Goal: Task Accomplishment & Management: Complete application form

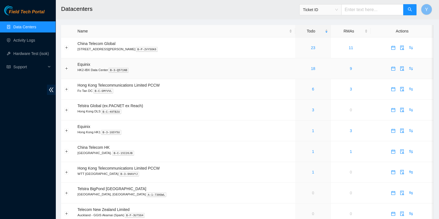
drag, startPoint x: 12, startPoint y: 140, endPoint x: 230, endPoint y: 72, distance: 228.1
click at [12, 140] on div "Field Tech Portal Data Centers Activity Logs Hardware Test (isok) Support" at bounding box center [28, 112] width 56 height 213
click at [311, 48] on link "23" at bounding box center [313, 48] width 4 height 4
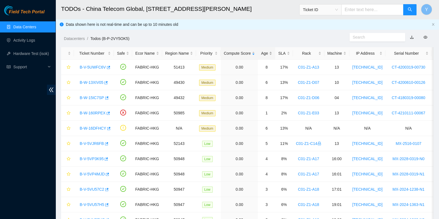
click at [265, 50] on div "Age" at bounding box center [266, 53] width 11 height 6
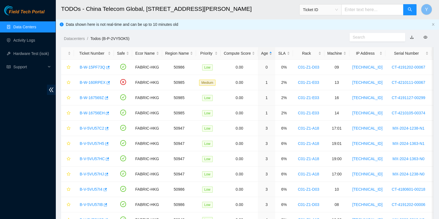
click at [266, 52] on div "Age" at bounding box center [266, 53] width 11 height 6
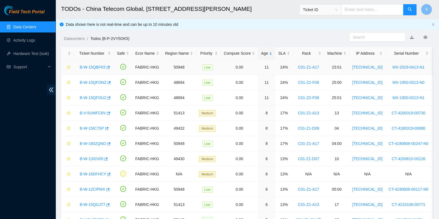
click at [92, 66] on link "B-W-15QBFK5" at bounding box center [93, 67] width 26 height 4
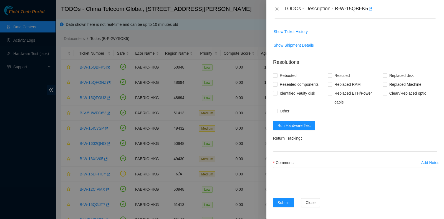
scroll to position [225, 0]
click at [297, 123] on span "Run Hardware Test" at bounding box center [294, 125] width 33 height 6
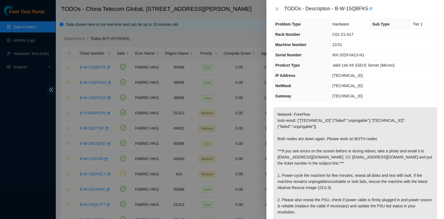
scroll to position [0, 0]
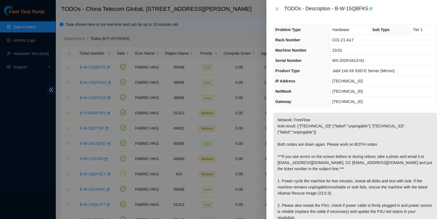
click at [336, 125] on p "Network: FreeFlow isok-result: {"23.34.163.177":{"failed":"unpingable"},"23.34.…" at bounding box center [355, 178] width 164 height 130
drag, startPoint x: 336, startPoint y: 7, endPoint x: 370, endPoint y: 14, distance: 34.5
click at [370, 14] on div "TODOs - Description - B-W-15QBFK5" at bounding box center [355, 9] width 178 height 18
copy div "B-W-15QBFK5"
click at [310, 150] on p "Network: FreeFlow isok-result: {"23.34.163.177":{"failed":"unpingable"},"23.34.…" at bounding box center [355, 178] width 164 height 130
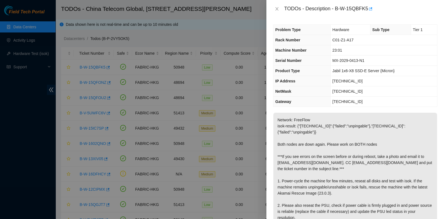
click at [338, 177] on p "Network: FreeFlow isok-result: {"23.34.163.177":{"failed":"unpingable"},"23.34.…" at bounding box center [355, 178] width 164 height 130
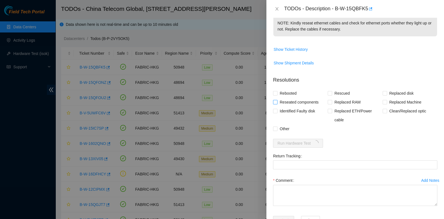
scroll to position [208, 0]
click at [288, 98] on span "Reseated components" at bounding box center [299, 101] width 43 height 9
click at [277, 99] on input "Reseated components" at bounding box center [275, 101] width 4 height 4
checkbox input "true"
click at [287, 91] on span "Rebooted" at bounding box center [288, 92] width 21 height 9
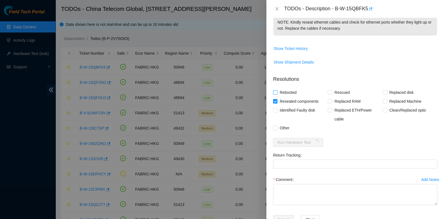
click at [277, 91] on input "Rebooted" at bounding box center [275, 92] width 4 height 4
checkbox input "true"
click at [332, 92] on span "Rescued" at bounding box center [342, 92] width 20 height 9
click at [331, 92] on input "Rescued" at bounding box center [330, 92] width 4 height 4
checkbox input "true"
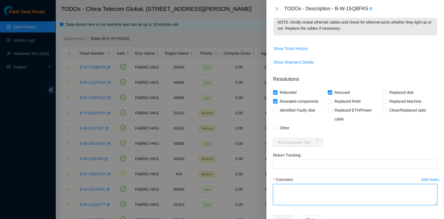
click at [303, 200] on textarea "Comment" at bounding box center [355, 194] width 164 height 21
click at [299, 184] on textarea "pass" at bounding box center [355, 194] width 164 height 21
type textarea "pass ok"
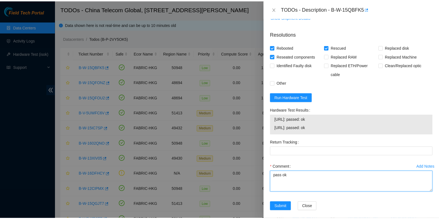
scroll to position [257, 0]
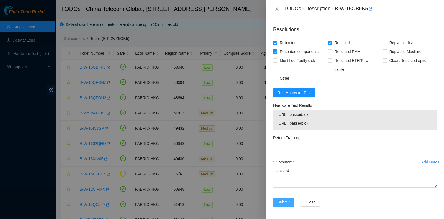
click at [280, 199] on span "Submit" at bounding box center [284, 202] width 12 height 6
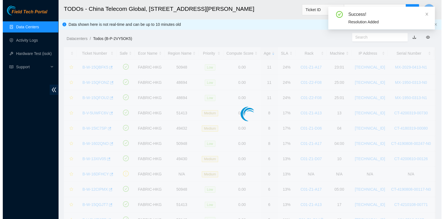
scroll to position [150, 0]
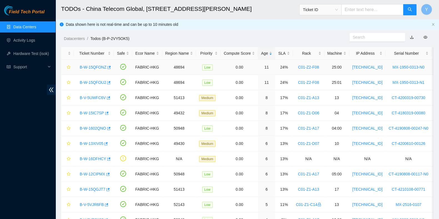
drag, startPoint x: 98, startPoint y: 67, endPoint x: 133, endPoint y: 76, distance: 36.4
click at [98, 67] on link "B-W-15QFONZ" at bounding box center [93, 67] width 27 height 4
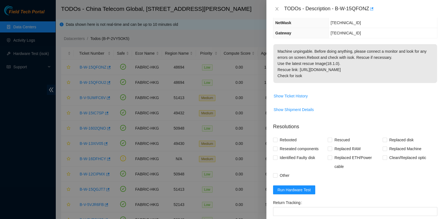
scroll to position [134, 0]
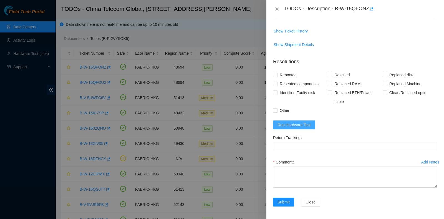
click at [309, 125] on span "Run Hardware Test" at bounding box center [294, 125] width 33 height 6
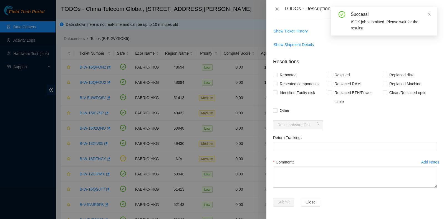
click at [336, 7] on div "Success! ISOK job submitted. Please wait for the results!" at bounding box center [384, 21] width 107 height 29
click at [431, 13] on icon "close" at bounding box center [429, 14] width 4 height 4
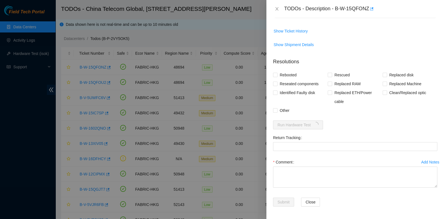
drag, startPoint x: 336, startPoint y: 8, endPoint x: 369, endPoint y: 20, distance: 35.9
click at [369, 20] on div "TODOs - Description - B-W-15QFONZ Problem Type Hardware Sub Type Tier 1 Rack Nu…" at bounding box center [355, 109] width 178 height 219
copy div "B-W-15QFONZ Problem Type Hardware Sub Type Tier 1 Rack Number C01-Z2-F08 Machin…"
drag, startPoint x: 369, startPoint y: 132, endPoint x: 344, endPoint y: 119, distance: 28.9
click at [369, 132] on form "Resolutions Rebooted Rescued Replaced disk Reseated components Replaced RAM Rep…" at bounding box center [355, 134] width 164 height 160
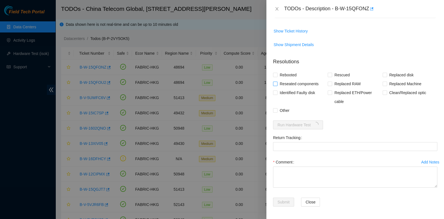
click at [284, 82] on span "Reseated components" at bounding box center [299, 83] width 43 height 9
click at [277, 82] on input "Reseated components" at bounding box center [275, 84] width 4 height 4
checkbox input "true"
click at [284, 73] on span "Rebooted" at bounding box center [288, 75] width 21 height 9
click at [277, 73] on input "Rebooted" at bounding box center [275, 75] width 4 height 4
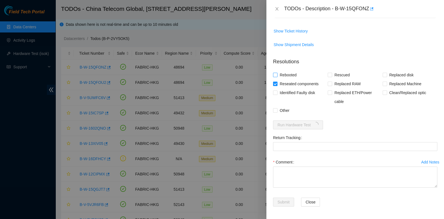
checkbox input "true"
click at [334, 72] on span "Rescued" at bounding box center [342, 75] width 20 height 9
click at [332, 73] on input "Rescued" at bounding box center [330, 75] width 4 height 4
checkbox input "true"
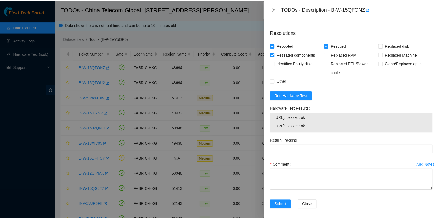
scroll to position [166, 0]
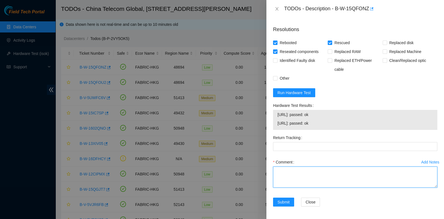
click at [297, 167] on textarea "Comment" at bounding box center [355, 177] width 164 height 21
type textarea "pass ok"
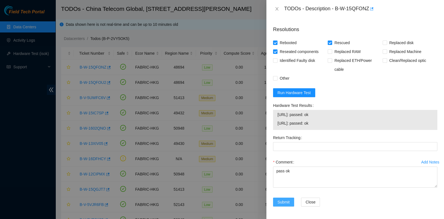
click at [278, 200] on button "Submit" at bounding box center [283, 202] width 21 height 9
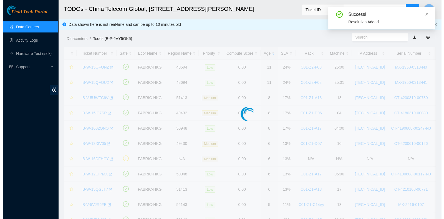
scroll to position [150, 0]
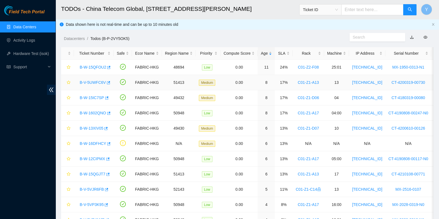
click at [95, 82] on link "B-V-5UWFC6V" at bounding box center [93, 82] width 26 height 4
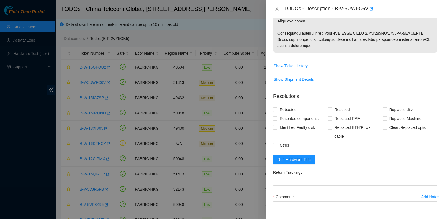
scroll to position [356, 0]
click at [307, 163] on form "Resolutions Rebooted Rescued Replaced disk Reseated components Replaced RAM Rep…" at bounding box center [355, 168] width 164 height 160
click at [304, 153] on form "Resolutions Rebooted Rescued Replaced disk Reseated components Replaced RAM Rep…" at bounding box center [355, 168] width 164 height 160
click at [300, 155] on button "Run Hardware Test" at bounding box center [294, 159] width 42 height 9
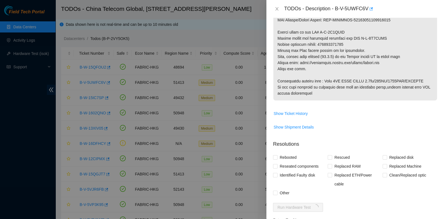
scroll to position [390, 0]
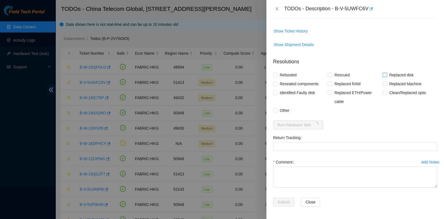
click at [389, 74] on span "Replaced disk" at bounding box center [401, 75] width 29 height 9
click at [387, 74] on input "Replaced disk" at bounding box center [385, 75] width 4 height 4
checkbox input "true"
click at [332, 71] on span "Rescued" at bounding box center [342, 75] width 20 height 9
click at [331, 73] on input "Rescued" at bounding box center [330, 75] width 4 height 4
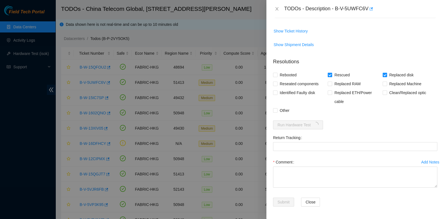
click at [334, 72] on span "Rescued" at bounding box center [342, 75] width 20 height 9
click at [332, 73] on input "Rescued" at bounding box center [330, 75] width 4 height 4
checkbox input "false"
click at [287, 71] on span "Rebooted" at bounding box center [288, 75] width 21 height 9
click at [277, 73] on input "Rebooted" at bounding box center [275, 75] width 4 height 4
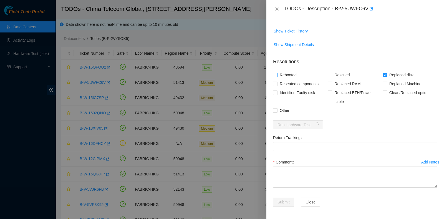
checkbox input "true"
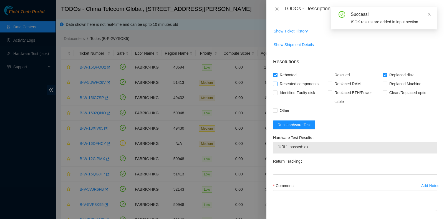
click at [291, 85] on span "Reseated components" at bounding box center [299, 83] width 43 height 9
click at [277, 85] on input "Reseated components" at bounding box center [275, 84] width 4 height 4
checkbox input "true"
drag, startPoint x: 331, startPoint y: 74, endPoint x: 334, endPoint y: 75, distance: 3.4
click at [332, 74] on label "Rescued" at bounding box center [340, 75] width 24 height 9
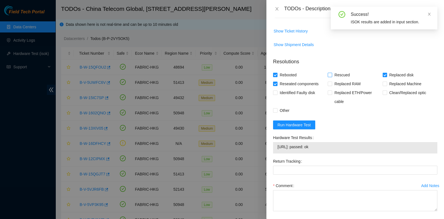
click at [332, 74] on input "Rescued" at bounding box center [330, 75] width 4 height 4
checkbox input "true"
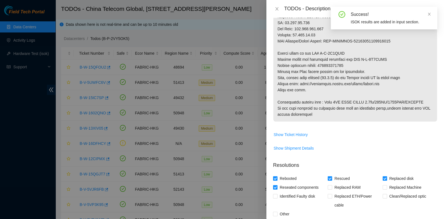
scroll to position [286, 0]
drag, startPoint x: 351, startPoint y: 64, endPoint x: 320, endPoint y: 64, distance: 31.1
copy p "473665215292"
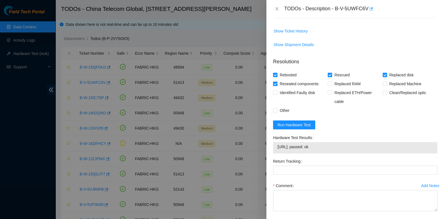
scroll to position [390, 0]
click at [309, 177] on div "Return Tracking" at bounding box center [355, 169] width 169 height 24
click at [307, 174] on div "Return Tracking" at bounding box center [355, 169] width 169 height 24
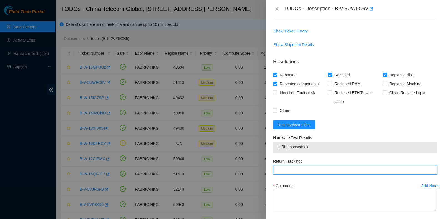
click at [308, 170] on Tracking "Return Tracking" at bounding box center [355, 170] width 164 height 9
paste Tracking "473665215292"
type Tracking "473665215292"
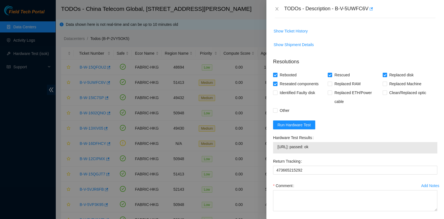
click at [304, 188] on div "Comment" at bounding box center [355, 185] width 164 height 9
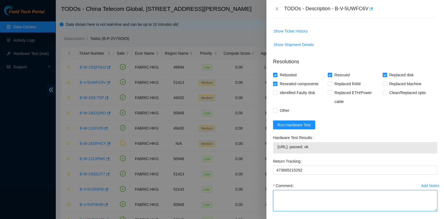
click at [310, 199] on textarea "Comment" at bounding box center [355, 200] width 164 height 21
type textarea "pass ok"
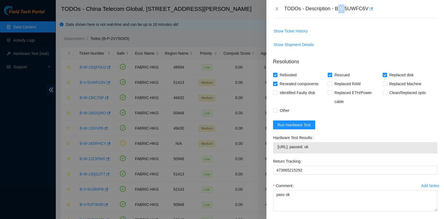
drag, startPoint x: 337, startPoint y: 7, endPoint x: 347, endPoint y: 11, distance: 10.0
click at [347, 11] on div "TODOs - Description - B-V-5UWFC6V" at bounding box center [360, 8] width 153 height 9
click at [333, 9] on div "TODOs - Description - B-V-5UWFC6V" at bounding box center [360, 8] width 153 height 9
drag, startPoint x: 336, startPoint y: 9, endPoint x: 371, endPoint y: 19, distance: 35.9
click at [371, 19] on div "TODOs - Description - B-V-5UWFC6V Problem Type Hardware Sub Type Tier 1 - Secur…" at bounding box center [355, 109] width 178 height 219
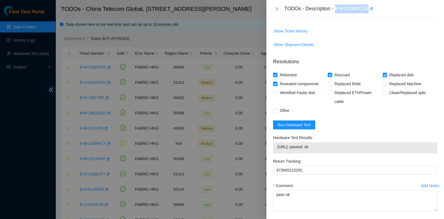
copy div "B-V-5UWFC6V Problem Type Hardware Sub Type Tier 1 - Secure Rack Number C01-Z1-A…"
click at [379, 120] on form "Resolutions Rebooted Rescued Replaced disk Reseated components Replaced RAM Rep…" at bounding box center [355, 145] width 164 height 183
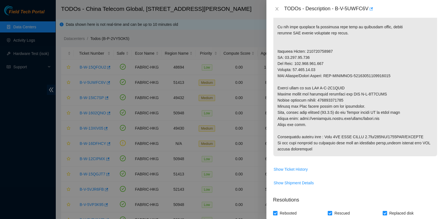
scroll to position [251, 0]
drag, startPoint x: 334, startPoint y: 9, endPoint x: 368, endPoint y: 14, distance: 33.6
click at [368, 14] on div "TODOs - Description - B-V-5UWFC6V" at bounding box center [355, 9] width 178 height 18
copy div "B-V-5UWFC6V"
click at [339, 108] on p at bounding box center [355, 8] width 164 height 295
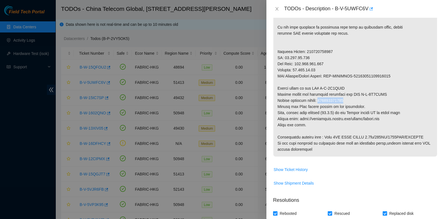
drag, startPoint x: 321, startPoint y: 99, endPoint x: 354, endPoint y: 99, distance: 33.0
click at [354, 99] on p at bounding box center [355, 8] width 164 height 295
copy p "473665215292"
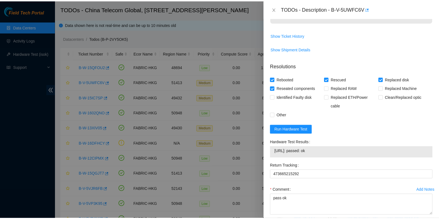
scroll to position [414, 0]
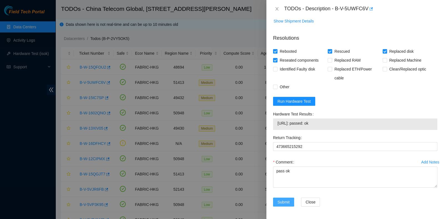
click at [280, 199] on span "Submit" at bounding box center [284, 202] width 12 height 6
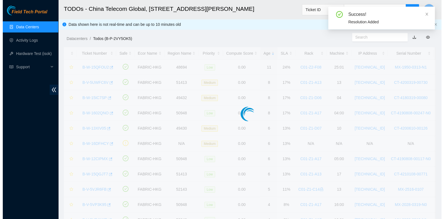
scroll to position [141, 0]
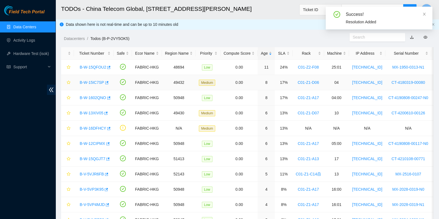
click at [93, 80] on link "B-W-15IC7SP" at bounding box center [92, 82] width 24 height 4
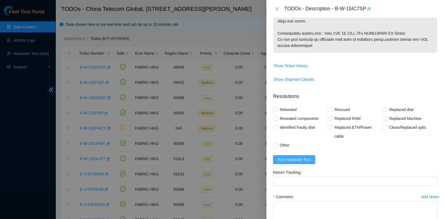
scroll to position [355, 0]
click at [300, 159] on span "Run Hardware Test" at bounding box center [294, 160] width 33 height 6
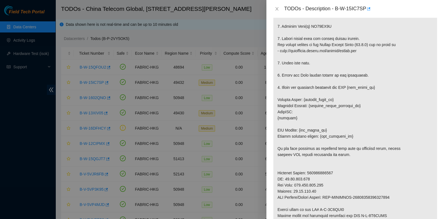
scroll to position [36, 0]
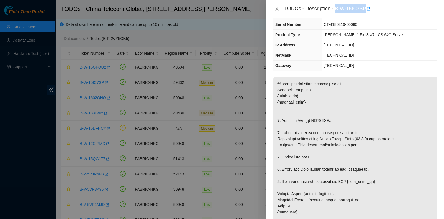
drag, startPoint x: 337, startPoint y: 9, endPoint x: 366, endPoint y: 16, distance: 29.8
click at [366, 16] on div "TODOs - Description - B-W-15IC7SP" at bounding box center [355, 9] width 178 height 18
copy div "B-W-15IC7SP"
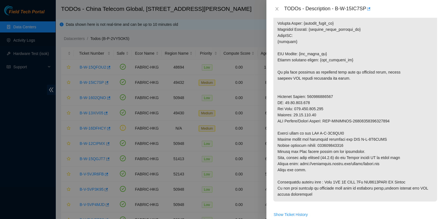
scroll to position [207, 0]
drag, startPoint x: 321, startPoint y: 144, endPoint x: 357, endPoint y: 145, distance: 35.3
click at [357, 145] on p at bounding box center [355, 53] width 164 height 295
copy p "473665215318"
click at [395, 184] on p at bounding box center [355, 53] width 164 height 295
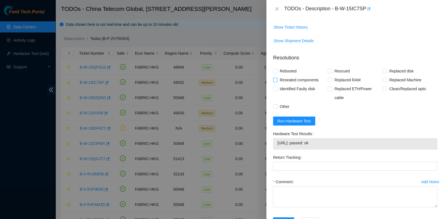
scroll to position [394, 0]
click at [402, 69] on span "Replaced disk" at bounding box center [401, 70] width 29 height 9
click at [387, 69] on input "Replaced disk" at bounding box center [385, 71] width 4 height 4
checkbox input "true"
click at [330, 66] on label "Rescued" at bounding box center [340, 70] width 24 height 9
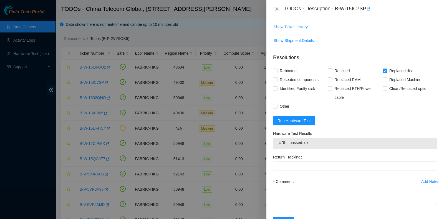
click at [330, 69] on input "Rescued" at bounding box center [330, 71] width 4 height 4
checkbox input "true"
drag, startPoint x: 281, startPoint y: 69, endPoint x: 282, endPoint y: 77, distance: 7.3
click at [281, 69] on span "Rebooted" at bounding box center [288, 70] width 21 height 9
click at [277, 69] on input "Rebooted" at bounding box center [275, 71] width 4 height 4
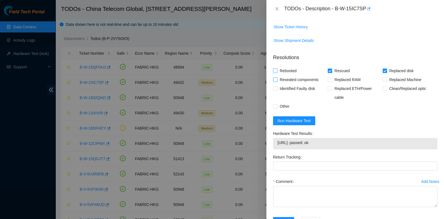
checkbox input "true"
click at [284, 78] on span "Reseated components" at bounding box center [299, 79] width 43 height 9
click at [277, 78] on input "Reseated components" at bounding box center [275, 79] width 4 height 4
checkbox input "true"
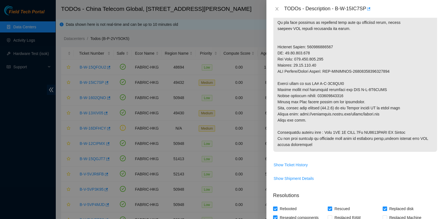
scroll to position [256, 0]
drag, startPoint x: 320, startPoint y: 95, endPoint x: 355, endPoint y: 97, distance: 35.3
click at [355, 97] on p at bounding box center [355, 4] width 164 height 295
copy p "473665215318"
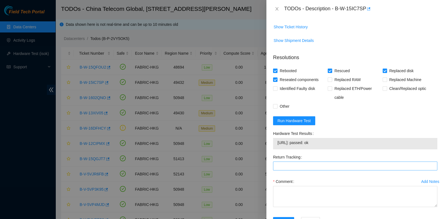
scroll to position [394, 0]
drag, startPoint x: 305, startPoint y: 163, endPoint x: 300, endPoint y: 169, distance: 7.5
click at [303, 163] on Tracking "Return Tracking" at bounding box center [355, 166] width 164 height 9
paste Tracking "473665215318"
type Tracking "473665215318"
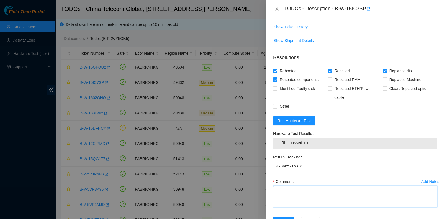
click at [297, 189] on textarea "Comment" at bounding box center [355, 196] width 164 height 21
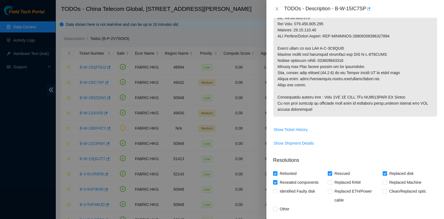
scroll to position [291, 0]
type textarea "pass ok"
drag, startPoint x: 359, startPoint y: 56, endPoint x: 412, endPoint y: 59, distance: 52.9
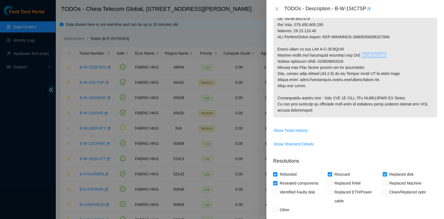
drag, startPoint x: 359, startPoint y: 55, endPoint x: 396, endPoint y: 55, distance: 36.4
copy p "B-V-5V2CIUD"
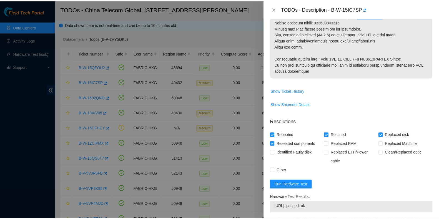
scroll to position [414, 0]
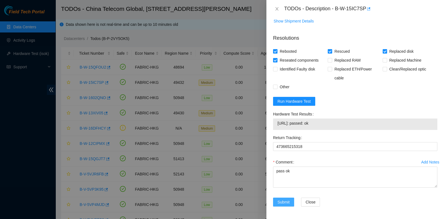
click at [289, 200] on span "Submit" at bounding box center [284, 202] width 12 height 6
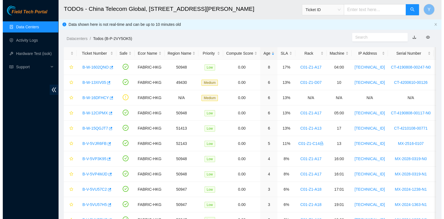
scroll to position [141, 0]
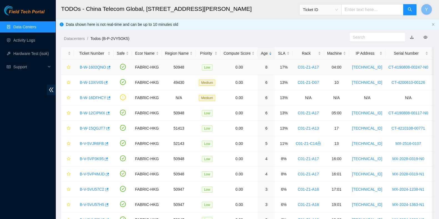
click at [97, 65] on link "B-W-1602QNO" at bounding box center [93, 67] width 26 height 4
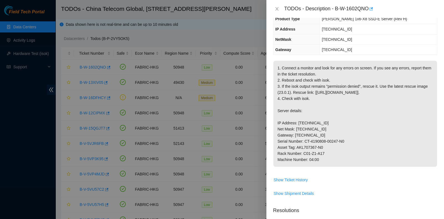
scroll to position [225, 0]
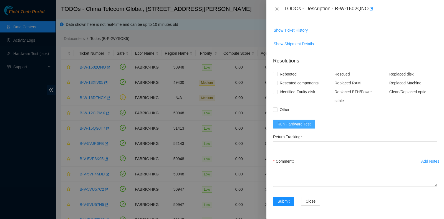
click at [293, 125] on span "Run Hardware Test" at bounding box center [294, 124] width 33 height 6
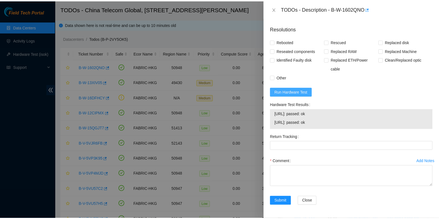
scroll to position [257, 0]
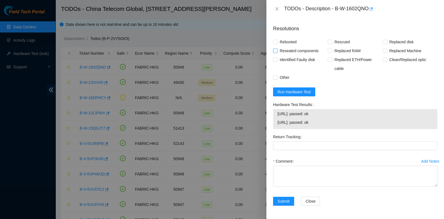
click at [287, 48] on span "Reseated components" at bounding box center [299, 50] width 43 height 9
click at [277, 49] on input "Reseated components" at bounding box center [275, 51] width 4 height 4
checkbox input "true"
click at [288, 42] on span "Rebooted" at bounding box center [288, 41] width 21 height 9
click at [277, 42] on input "Rebooted" at bounding box center [275, 42] width 4 height 4
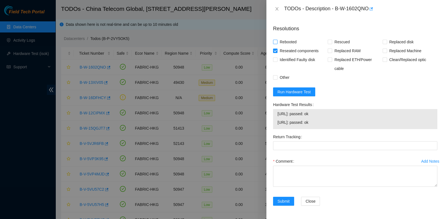
checkbox input "true"
click at [331, 44] on label "Rescued" at bounding box center [340, 41] width 24 height 9
click at [328, 51] on input "Replaced RAM" at bounding box center [330, 51] width 4 height 4
checkbox input "true"
click at [332, 41] on span "Rescued" at bounding box center [342, 41] width 20 height 9
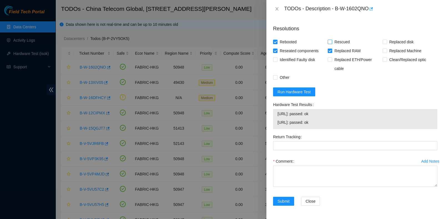
click at [332, 41] on input "Rescued" at bounding box center [330, 42] width 4 height 4
checkbox input "true"
click at [332, 49] on span "Replaced RAM" at bounding box center [347, 50] width 31 height 9
click at [331, 49] on input "Replaced RAM" at bounding box center [330, 51] width 4 height 4
checkbox input "false"
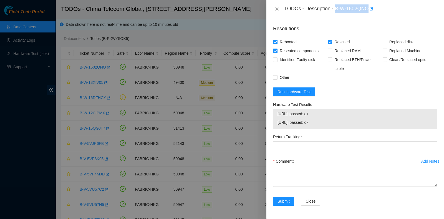
drag, startPoint x: 336, startPoint y: 8, endPoint x: 368, endPoint y: 17, distance: 33.6
click at [368, 18] on div "TODOs - Description - B-W-1602QNO Problem Type Hardware Sub Type Tier 1 Rack Nu…" at bounding box center [355, 109] width 178 height 219
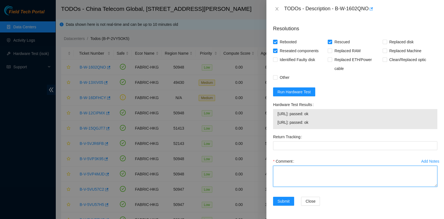
click at [290, 178] on textarea "Comment" at bounding box center [355, 176] width 164 height 21
type textarea "pass ok"
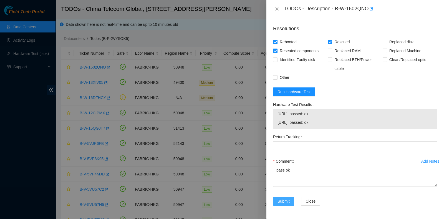
click at [291, 199] on button "Submit" at bounding box center [283, 201] width 21 height 9
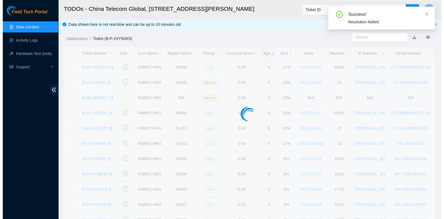
scroll to position [150, 0]
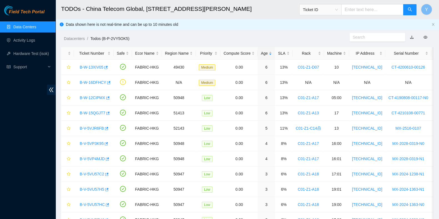
click at [265, 33] on div "Datacenters / Todos (B-P-2VY5OK5) /" at bounding box center [200, 26] width 288 height 31
click at [29, 38] on link "Activity Logs" at bounding box center [24, 40] width 22 height 4
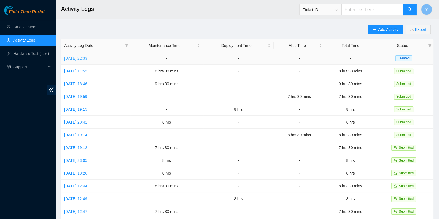
click at [80, 57] on link "Tue, 23 Sep 2025 22:33" at bounding box center [75, 58] width 23 height 4
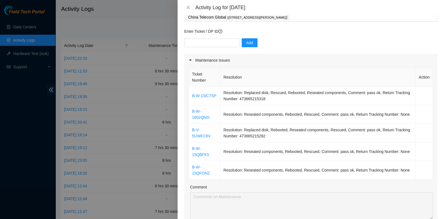
scroll to position [34, 0]
click at [185, 49] on div "Add" at bounding box center [310, 46] width 253 height 16
click at [191, 45] on input "text" at bounding box center [211, 42] width 55 height 9
paste input "B-W-15QFOU2"
type input "B-W-15QFOU2"
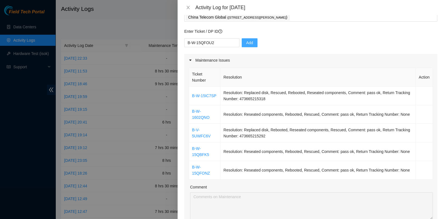
click at [248, 45] on span "Add" at bounding box center [249, 43] width 7 height 6
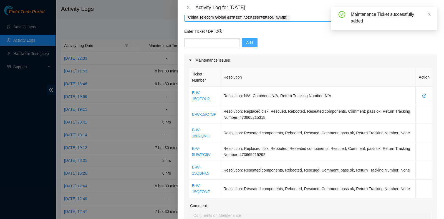
click at [325, 16] on div "China Telecom Global ( Room B11, 2/F, 18 Chun Yat Street, TKO , Hong Kong )" at bounding box center [311, 17] width 250 height 8
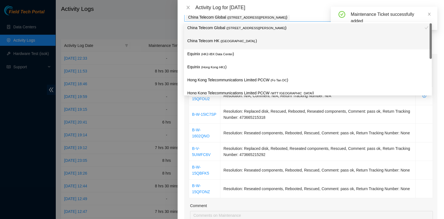
scroll to position [33, 0]
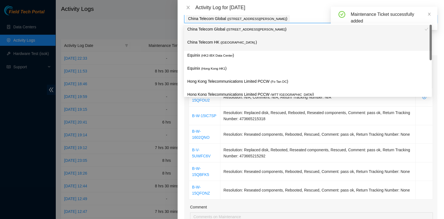
click at [305, 50] on div "China Telecom HK ( Hong Kong. )" at bounding box center [308, 44] width 248 height 13
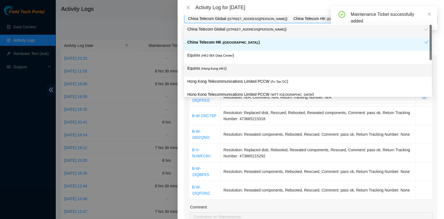
click at [293, 66] on p "Equinix ( Hong Kong HK1 )" at bounding box center [307, 68] width 241 height 6
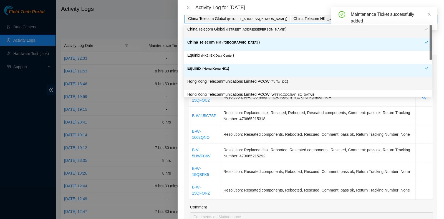
click at [287, 77] on div "Hong Kong Telecommunications Limited PCCW ( Fo Tan DC )" at bounding box center [308, 83] width 248 height 13
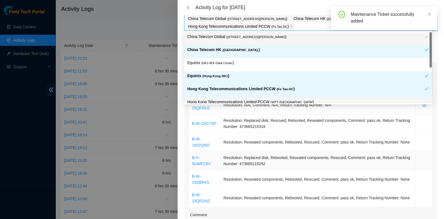
click at [341, 162] on td "Resolution: Replaced disk, Rebooted, Reseated components, Rescued, Comment: pas…" at bounding box center [317, 161] width 195 height 19
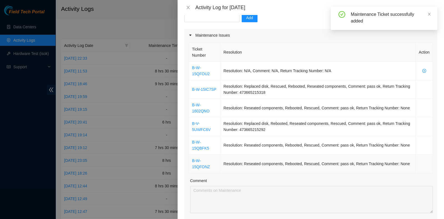
scroll to position [68, 0]
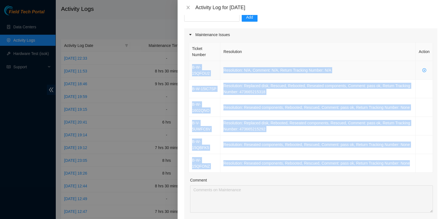
drag, startPoint x: 411, startPoint y: 165, endPoint x: 190, endPoint y: 66, distance: 242.1
click at [190, 66] on tbody "B-W-15QFOU2 Resolution: N/A, Comment: N/A, Return Tracking Number: N/A B-W-15IC…" at bounding box center [311, 117] width 244 height 112
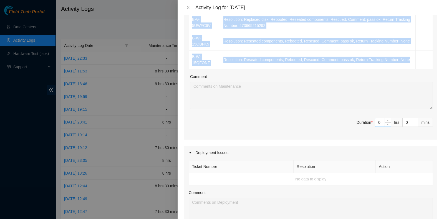
scroll to position [172, 0]
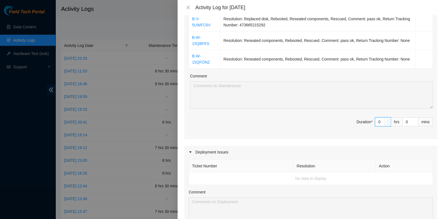
drag, startPoint x: 376, startPoint y: 121, endPoint x: 341, endPoint y: 112, distance: 36.8
click at [341, 112] on div "Ticket Number Resolution Action B-W-15QFOU2 Resolution: N/A, Comment: N/A, Retu…" at bounding box center [310, 38] width 253 height 202
type input "8"
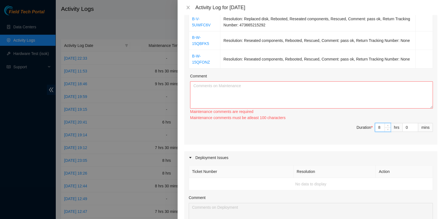
type input "8"
click at [244, 94] on textarea "Comment" at bounding box center [311, 94] width 243 height 27
paste textarea "B-W-15QFOU2 Resolution: N/A, Comment: N/A, Return Tracking Number: N/A B-W-15IC…"
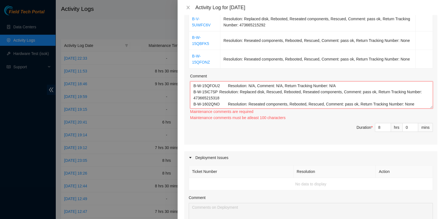
scroll to position [23, 0]
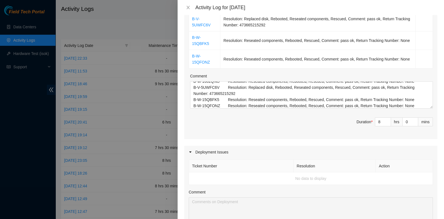
click at [432, 104] on div "Note: This activity log is for informational purposes only. You will not be pai…" at bounding box center [311, 117] width 266 height 204
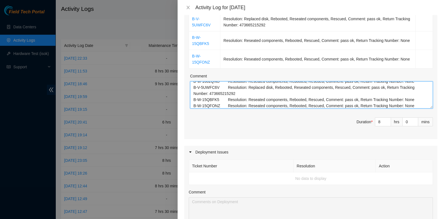
click at [421, 103] on textarea "B-W-15QFOU2 Resolution: N/A, Comment: N/A, Return Tracking Number: N/A B-W-15IC…" at bounding box center [311, 94] width 243 height 27
paste textarea "B-V-5UWFC6V Tracking - 473665215292 B-W-15IC7SP Tracking - 473665215318 B-V-5V2…"
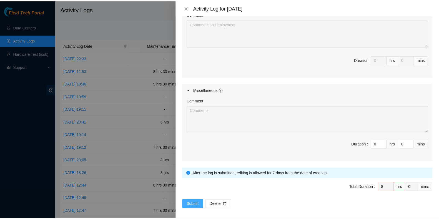
scroll to position [351, 0]
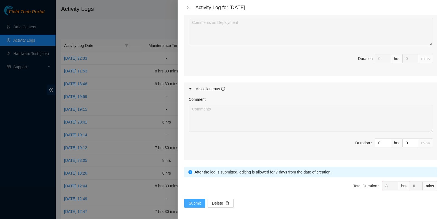
type textarea "B-W-15QFOU2 Resolution: N/A, Comment: N/A, Return Tracking Number: N/A B-W-15IC…"
click at [200, 200] on span "Submit" at bounding box center [195, 203] width 12 height 6
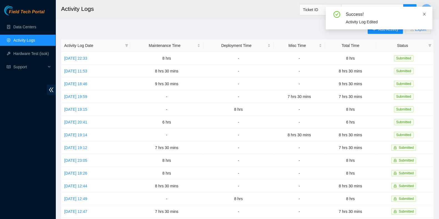
click at [425, 14] on icon "close" at bounding box center [424, 14] width 3 height 3
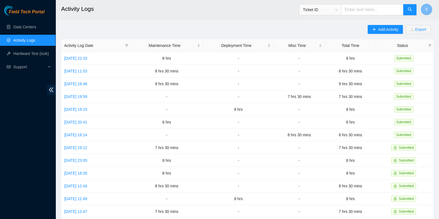
click at [428, 11] on button "Y" at bounding box center [426, 9] width 11 height 11
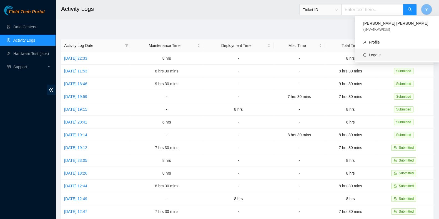
click at [381, 53] on link "Logout" at bounding box center [375, 55] width 12 height 4
